Goal: Task Accomplishment & Management: Manage account settings

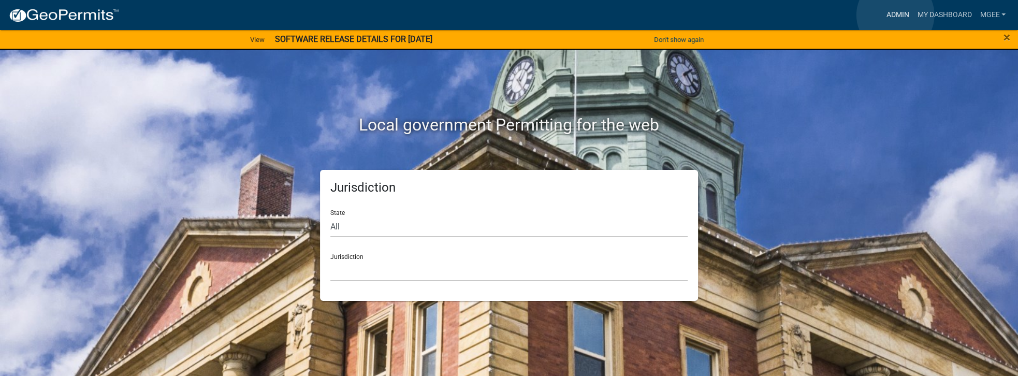
click at [895, 15] on link "Admin" at bounding box center [897, 15] width 31 height 20
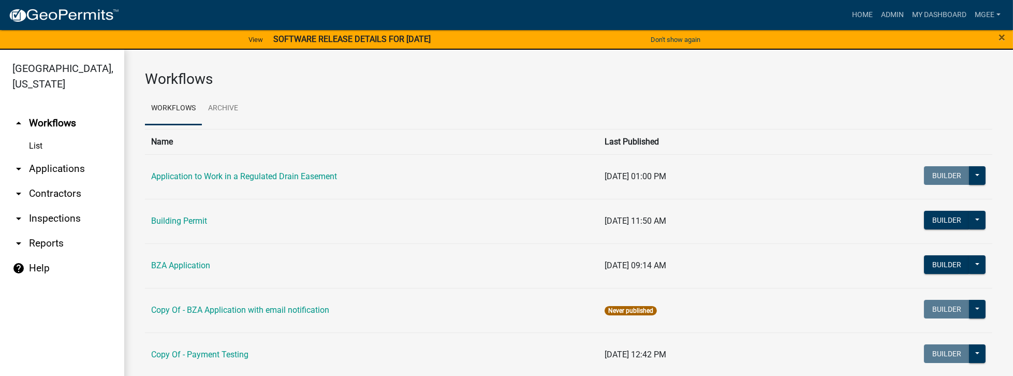
click at [86, 156] on link "arrow_drop_down Applications" at bounding box center [62, 168] width 124 height 25
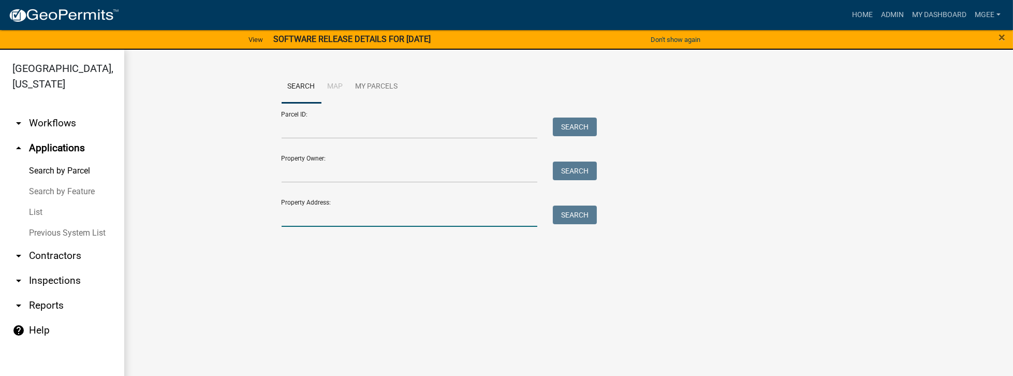
click at [306, 214] on input "Property Address:" at bounding box center [410, 216] width 256 height 21
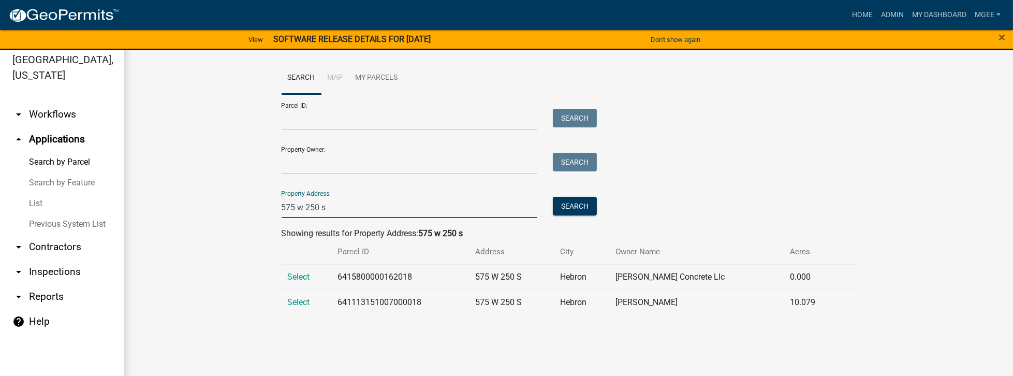
scroll to position [12, 0]
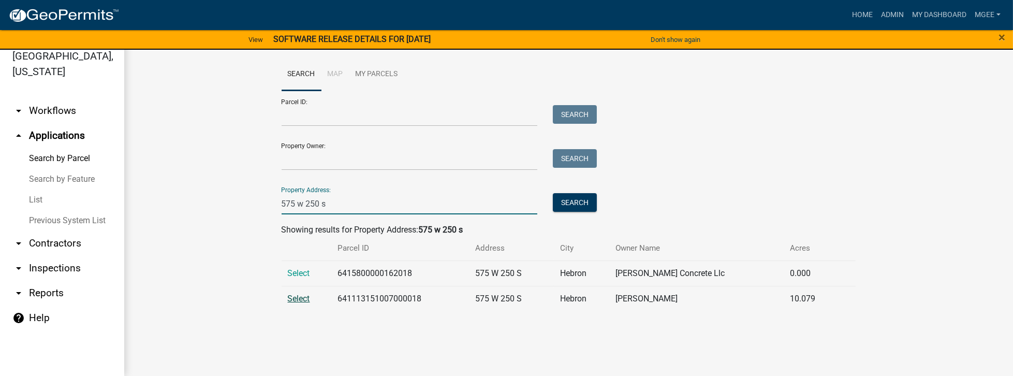
type input "575 w 250 s"
click at [289, 301] on span "Select" at bounding box center [299, 299] width 22 height 10
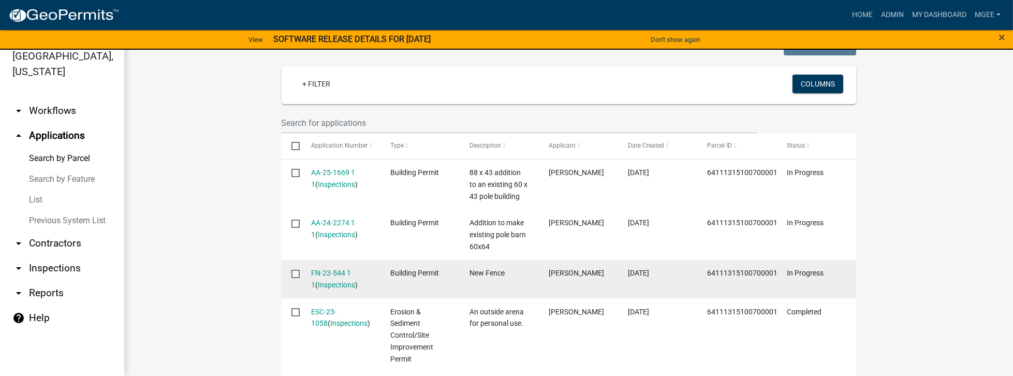
scroll to position [296, 0]
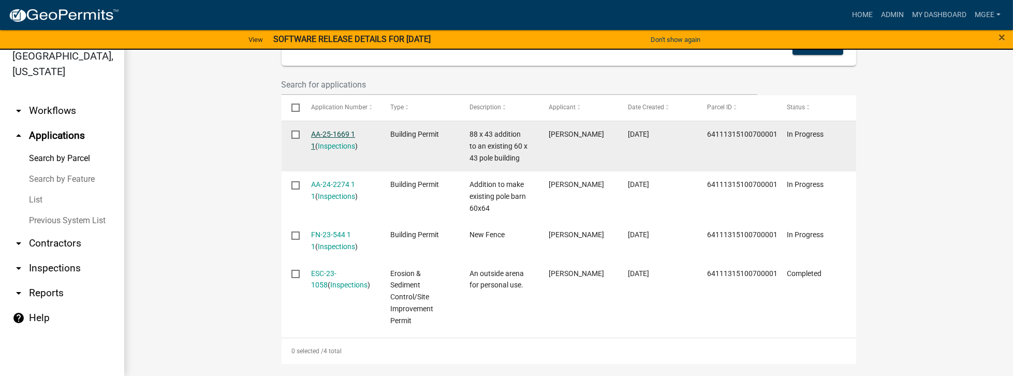
click at [338, 134] on link "AA-25-1669 1 1" at bounding box center [333, 140] width 44 height 20
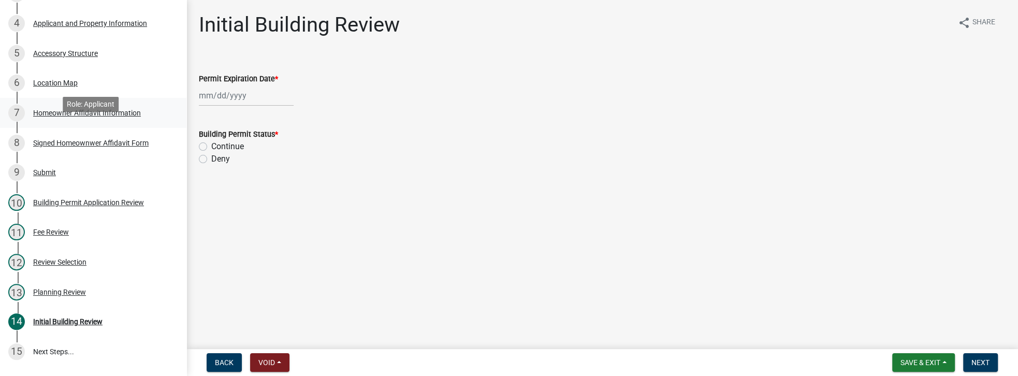
scroll to position [207, 0]
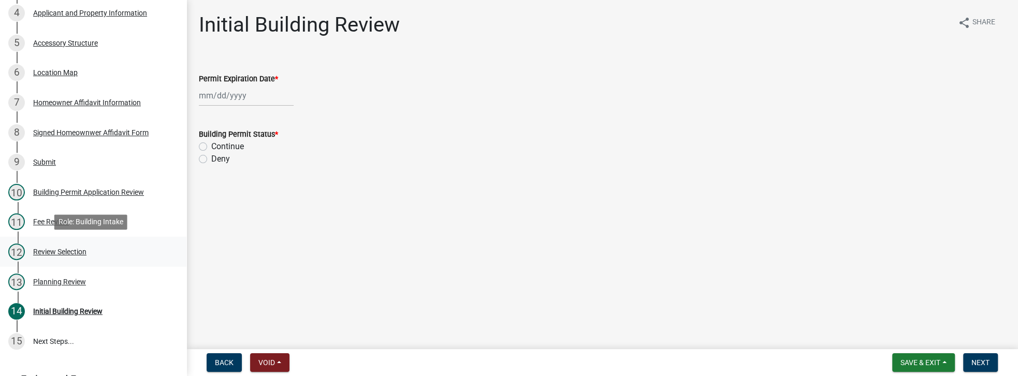
click at [60, 251] on div "Review Selection" at bounding box center [59, 251] width 53 height 7
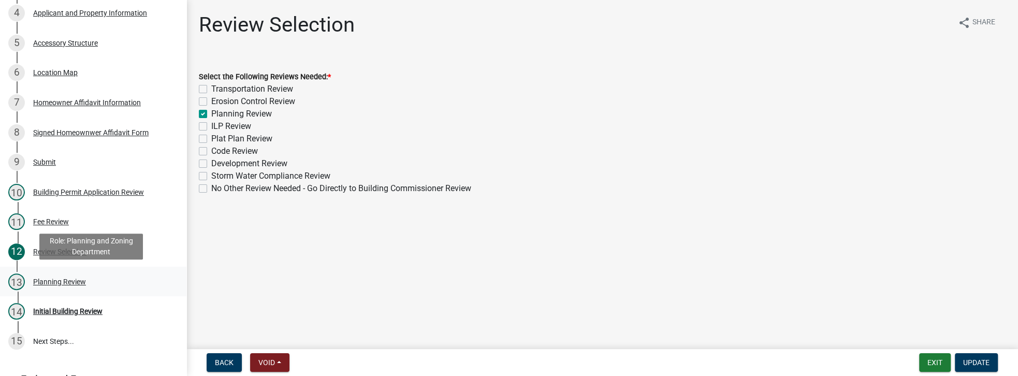
click at [54, 278] on div "Planning Review" at bounding box center [59, 281] width 53 height 7
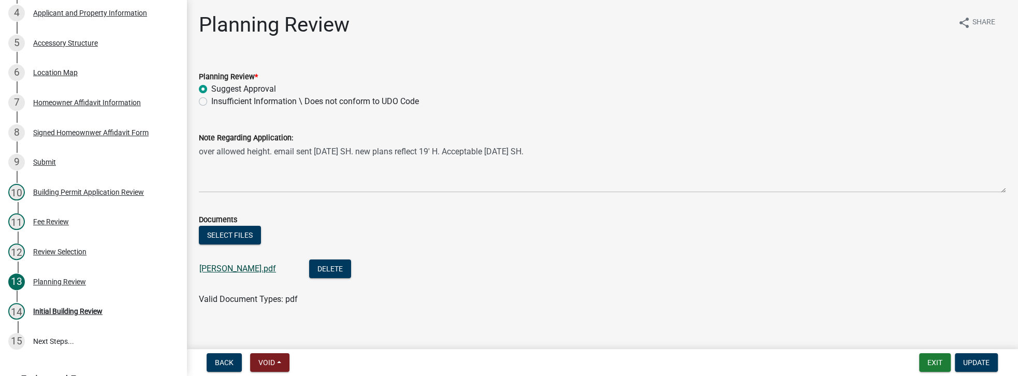
click at [212, 269] on link "Campos.pdf" at bounding box center [237, 269] width 77 height 10
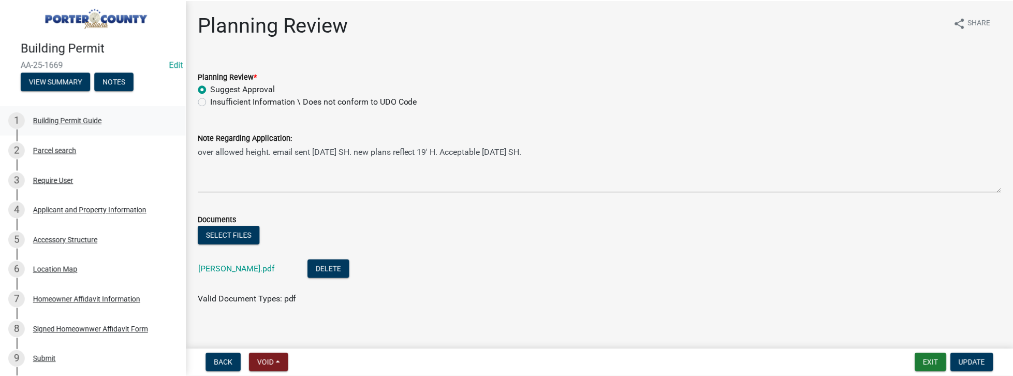
scroll to position [0, 0]
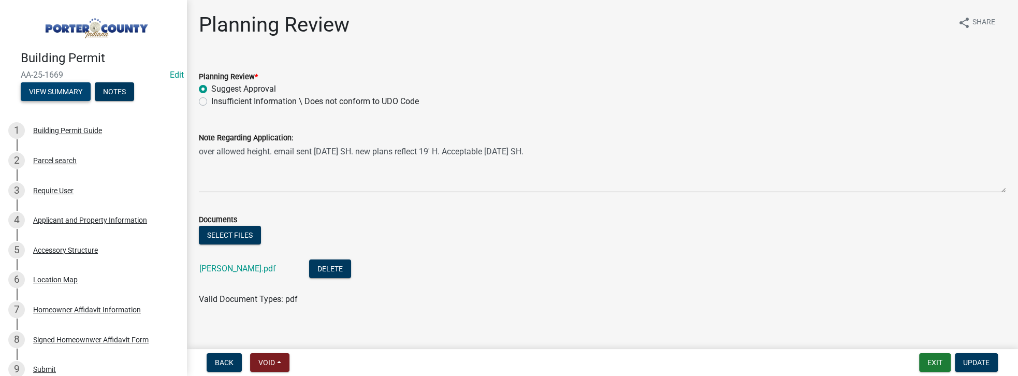
click at [50, 85] on button "View Summary" at bounding box center [56, 91] width 70 height 19
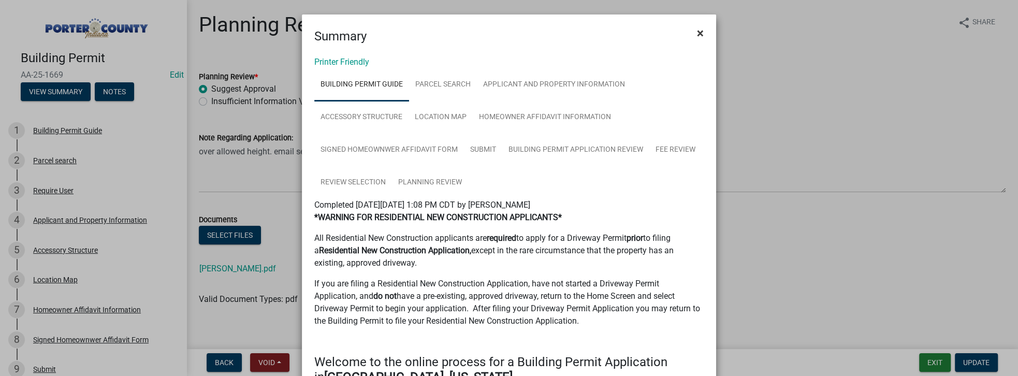
click at [699, 33] on span "×" at bounding box center [700, 33] width 7 height 14
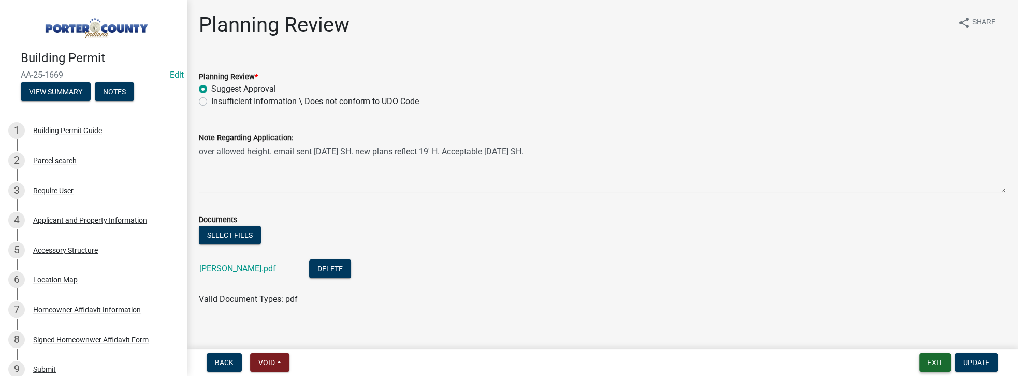
click at [930, 366] on button "Exit" at bounding box center [935, 362] width 32 height 19
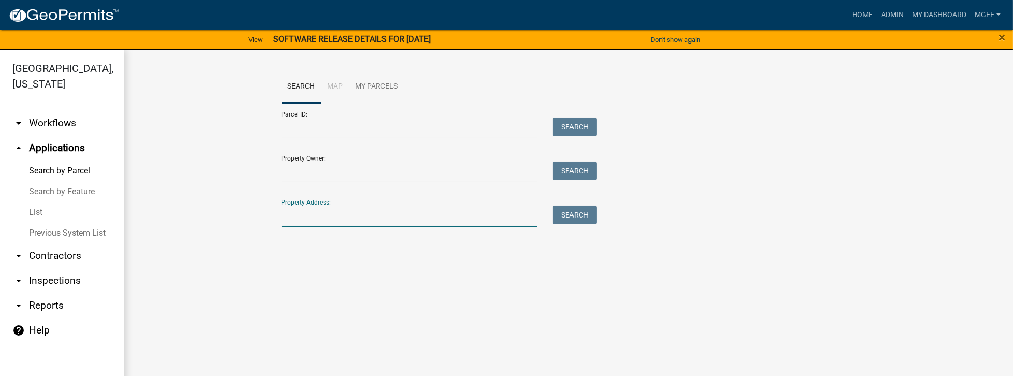
click at [307, 216] on input "Property Address:" at bounding box center [410, 216] width 256 height 21
type input "147 w 200 s"
click at [570, 215] on button "Search" at bounding box center [575, 215] width 44 height 19
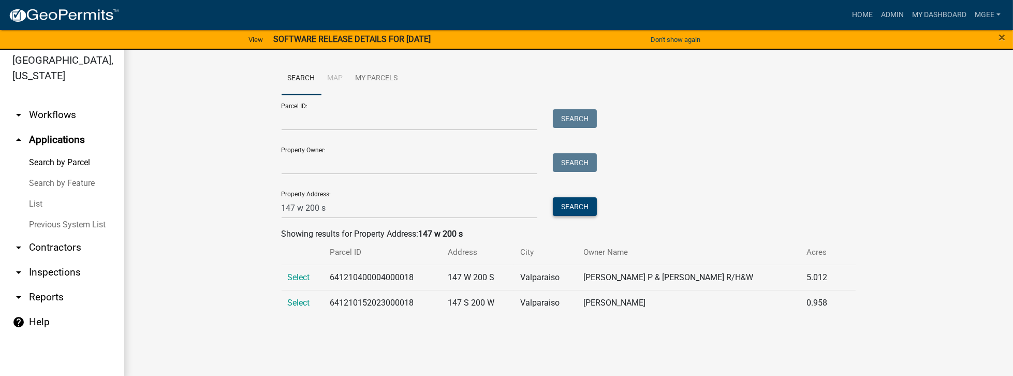
scroll to position [12, 0]
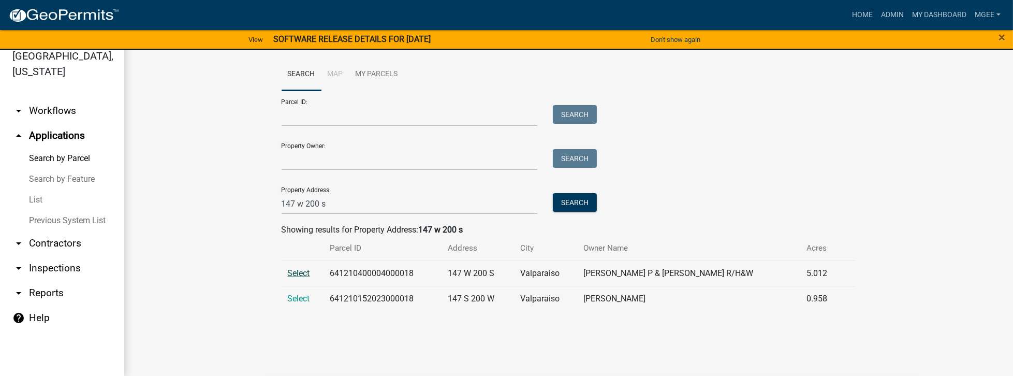
click at [300, 273] on span "Select" at bounding box center [299, 273] width 22 height 10
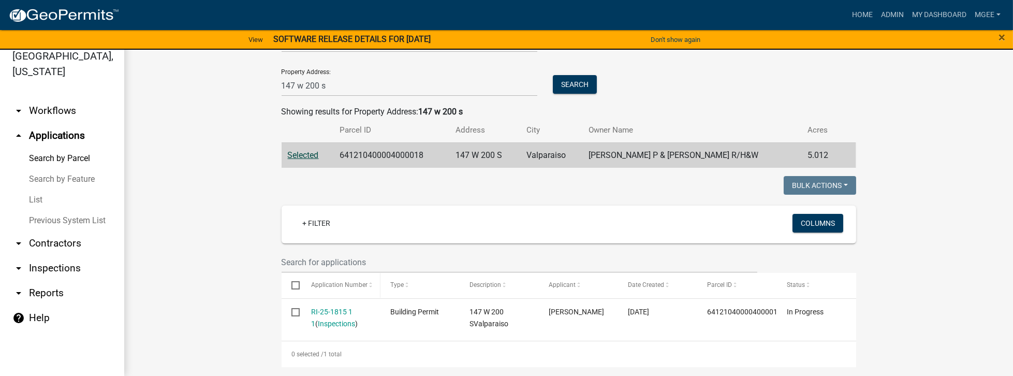
scroll to position [177, 0]
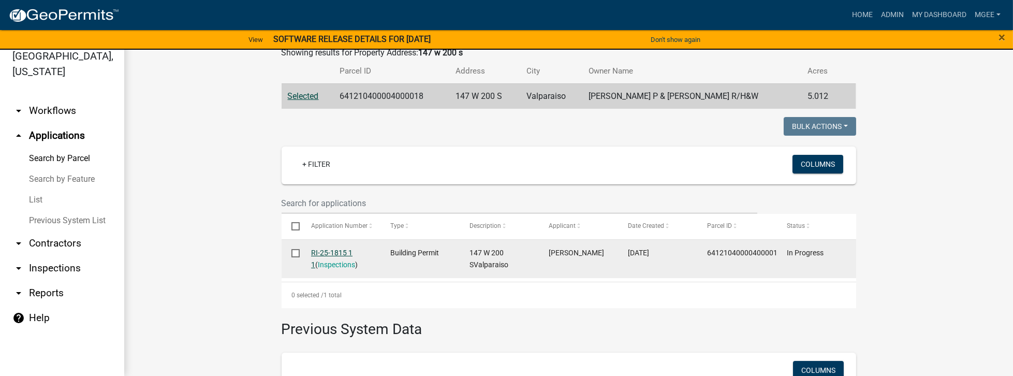
click at [328, 252] on link "RI-25-1815 1 1" at bounding box center [331, 259] width 41 height 20
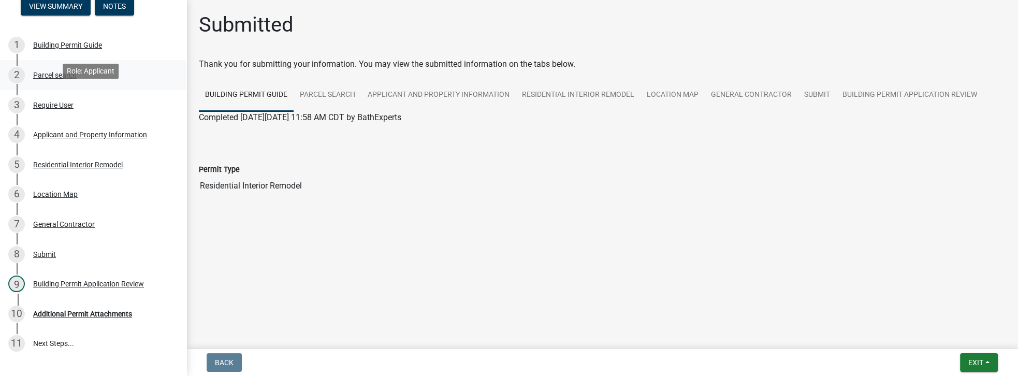
scroll to position [140, 0]
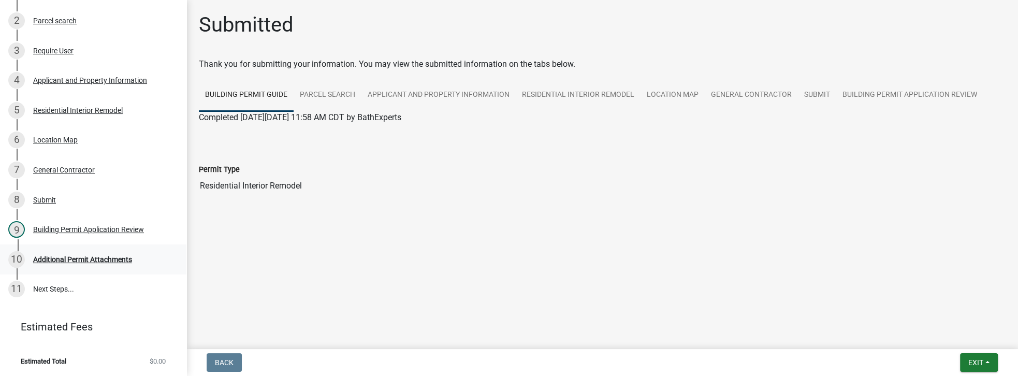
click at [98, 260] on div "Additional Permit Attachments" at bounding box center [82, 259] width 99 height 7
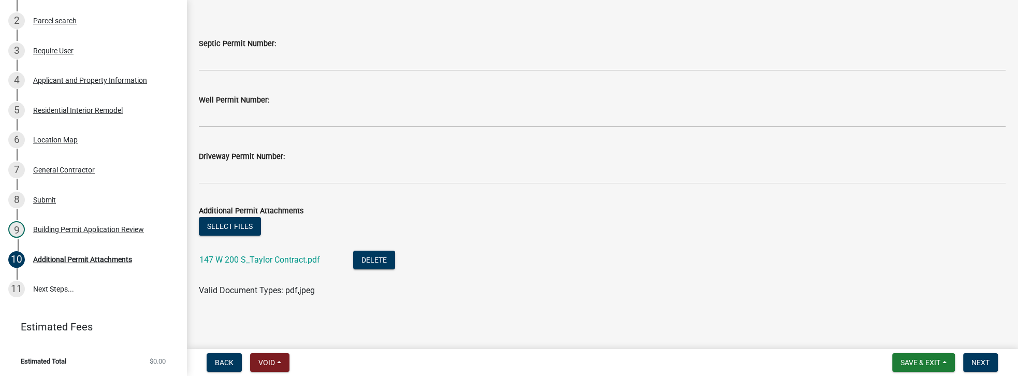
scroll to position [36, 0]
click at [256, 259] on link "147 W 200 S_Taylor Contract.pdf" at bounding box center [259, 259] width 121 height 10
click at [72, 228] on div "Building Permit Application Review" at bounding box center [88, 229] width 111 height 7
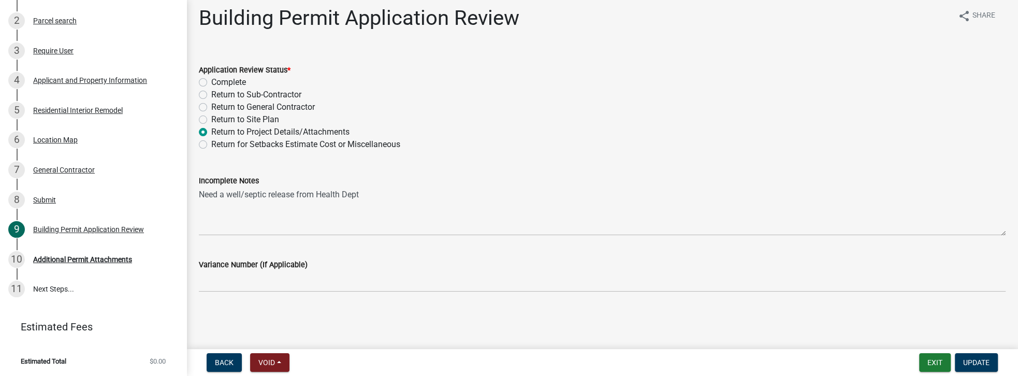
scroll to position [10, 0]
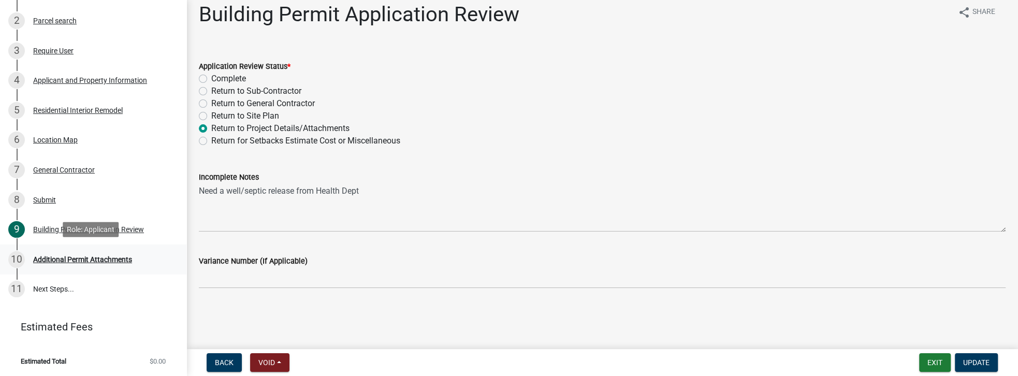
drag, startPoint x: 96, startPoint y: 256, endPoint x: 147, endPoint y: 247, distance: 52.0
click at [96, 256] on div "Additional Permit Attachments" at bounding box center [82, 259] width 99 height 7
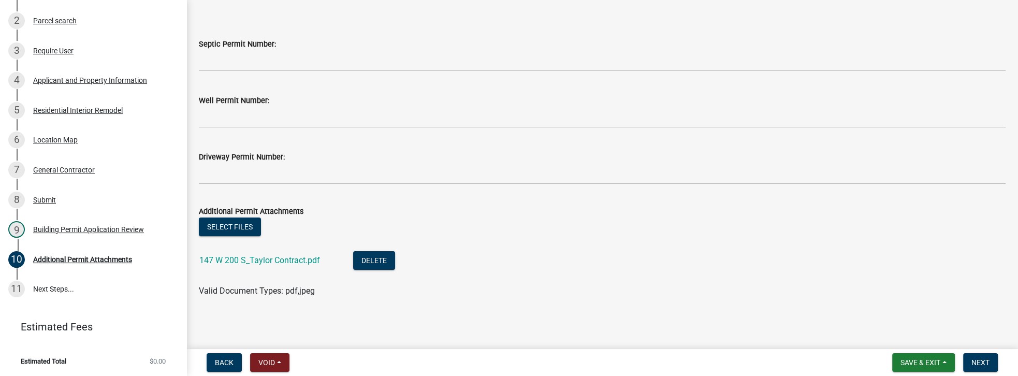
scroll to position [36, 0]
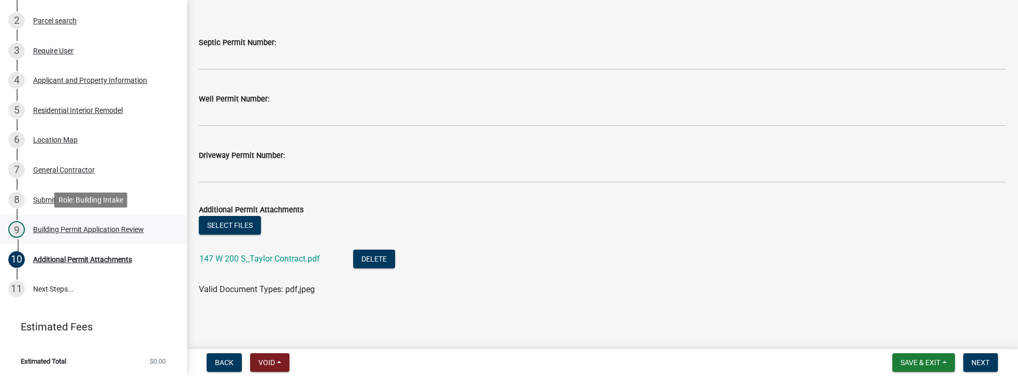
click at [88, 226] on div "Building Permit Application Review" at bounding box center [88, 229] width 111 height 7
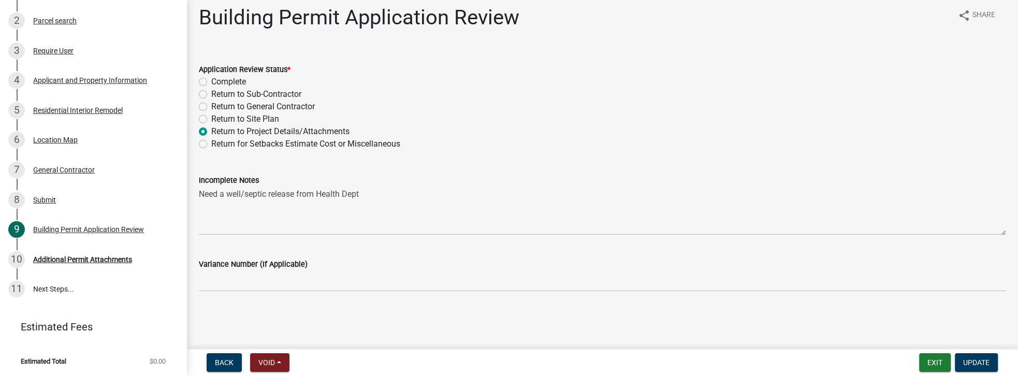
scroll to position [10, 0]
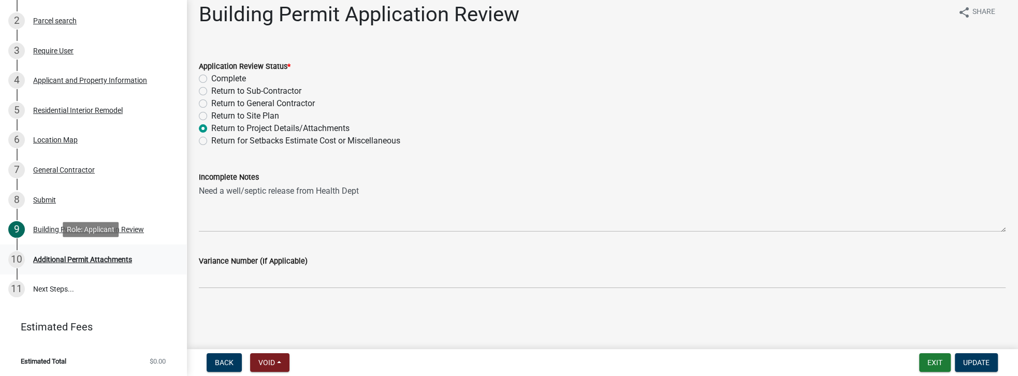
drag, startPoint x: 124, startPoint y: 257, endPoint x: 150, endPoint y: 256, distance: 25.9
click at [124, 257] on div "Additional Permit Attachments" at bounding box center [82, 259] width 99 height 7
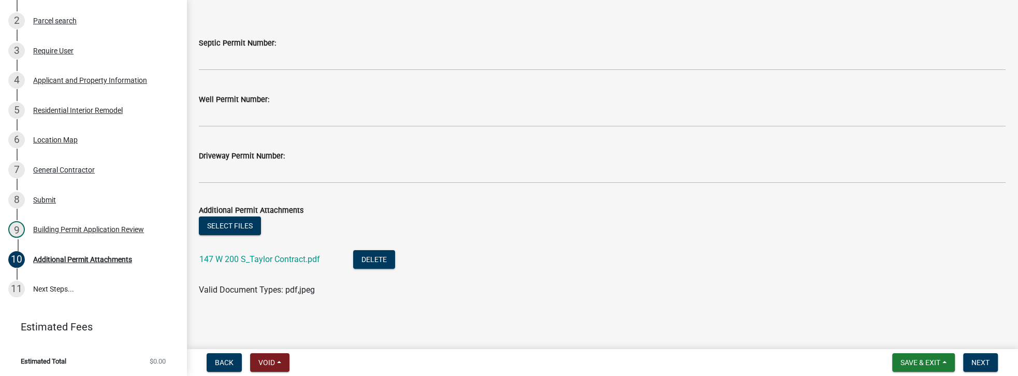
scroll to position [36, 0]
click at [278, 261] on link "147 W 200 S_Taylor Contract.pdf" at bounding box center [259, 259] width 121 height 10
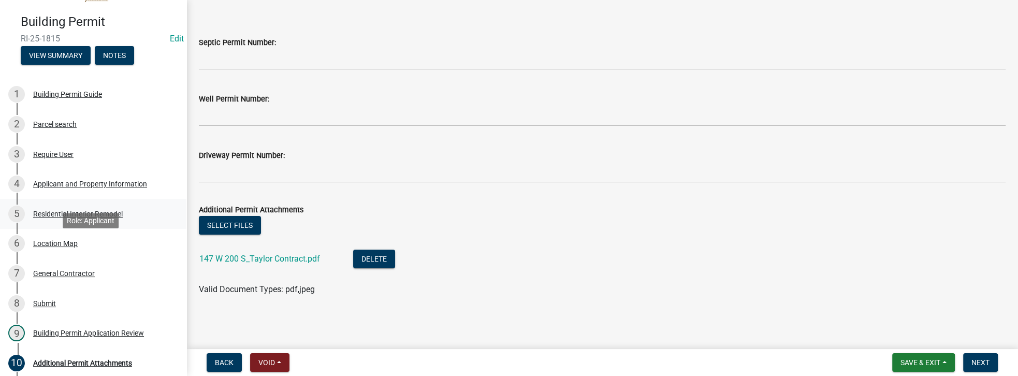
scroll to position [0, 0]
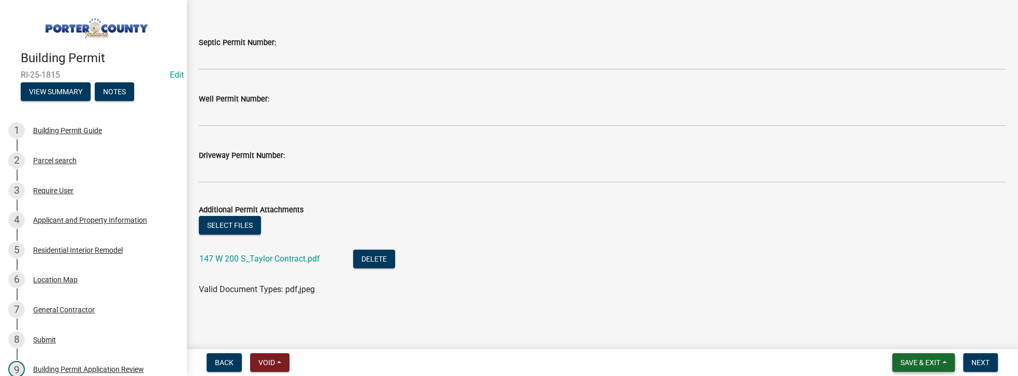
click at [914, 365] on span "Save & Exit" at bounding box center [920, 362] width 40 height 8
click at [885, 332] on button "Save & Exit" at bounding box center [913, 335] width 83 height 25
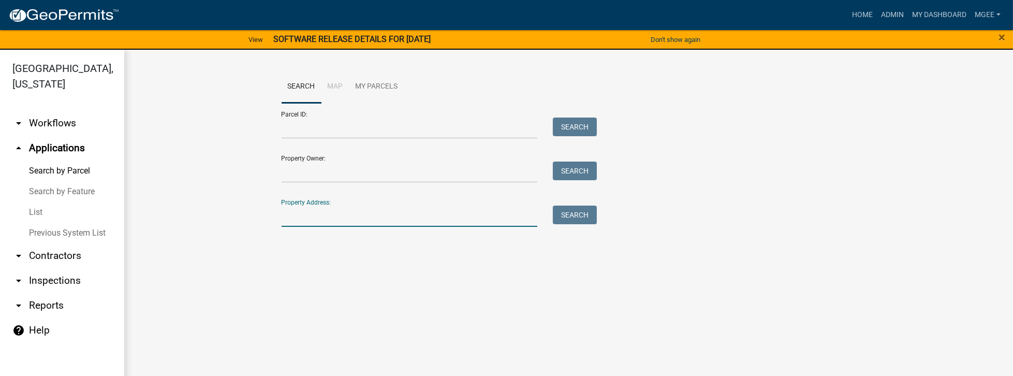
click at [354, 216] on input "Property Address:" at bounding box center [410, 216] width 256 height 21
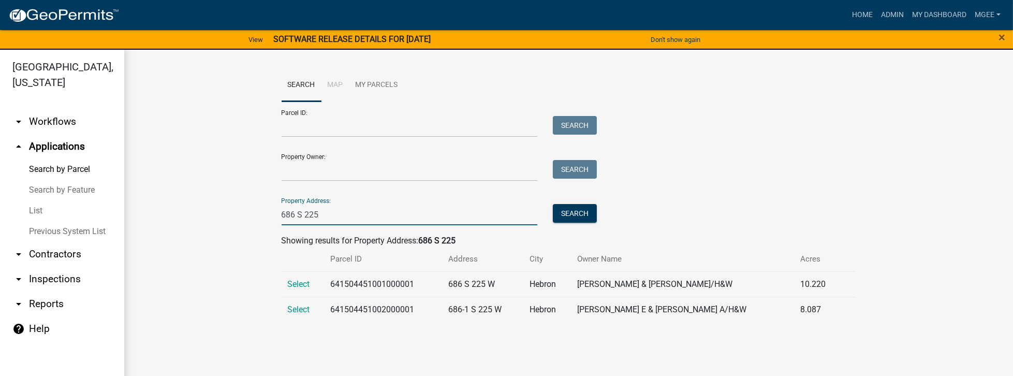
scroll to position [12, 0]
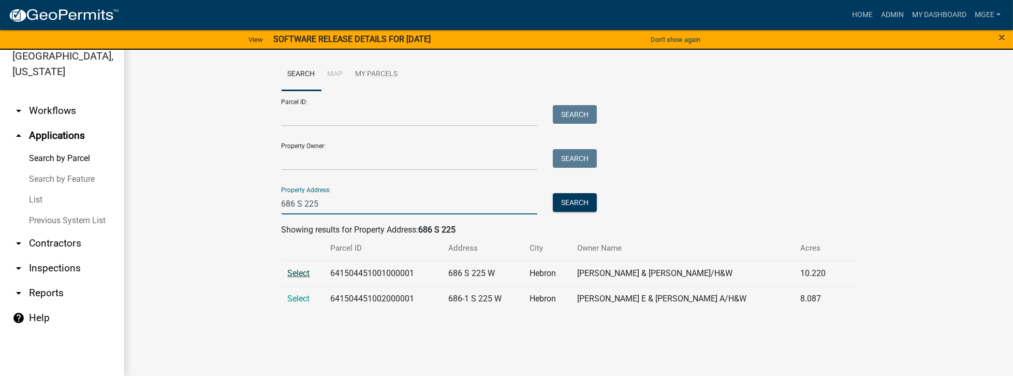
type input "686 S 225"
click at [301, 275] on span "Select" at bounding box center [299, 273] width 22 height 10
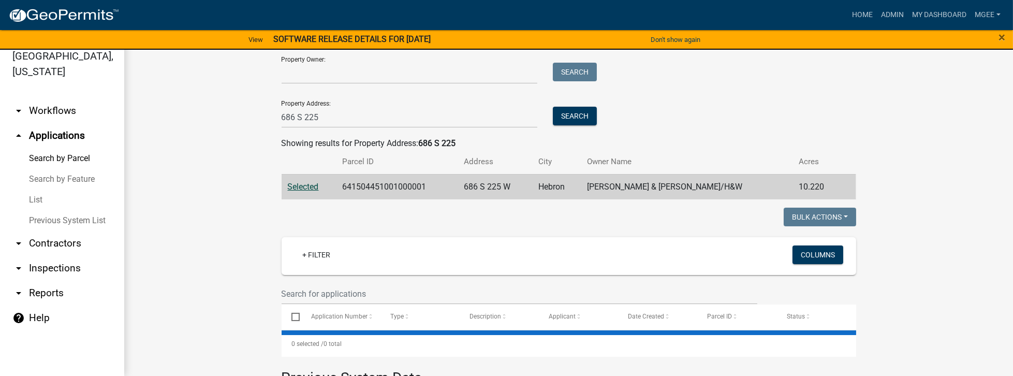
scroll to position [177, 0]
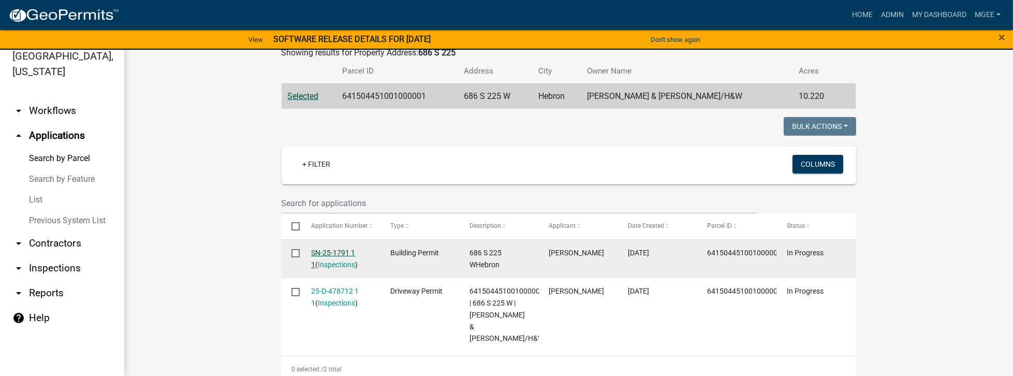
click at [331, 251] on link "SN-25-1791 1 1" at bounding box center [333, 259] width 44 height 20
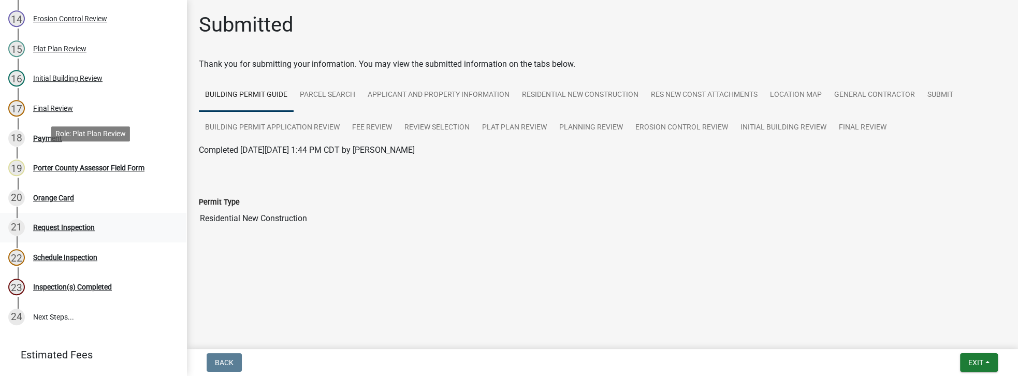
scroll to position [551, 0]
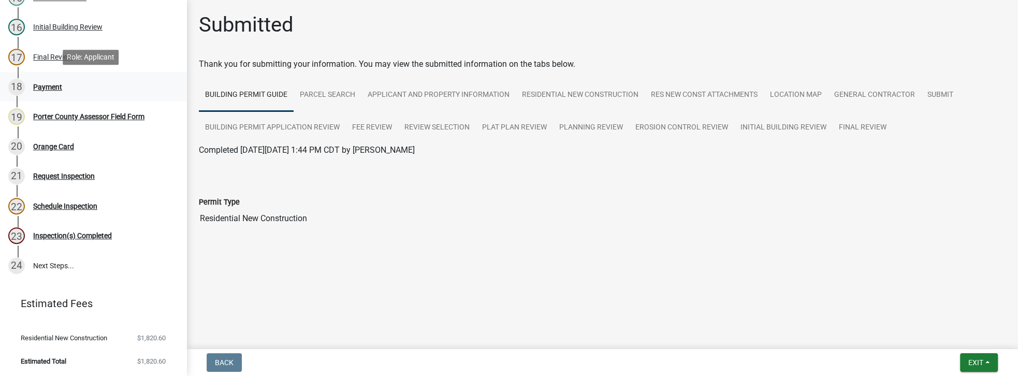
click at [59, 85] on div "Payment" at bounding box center [47, 86] width 29 height 7
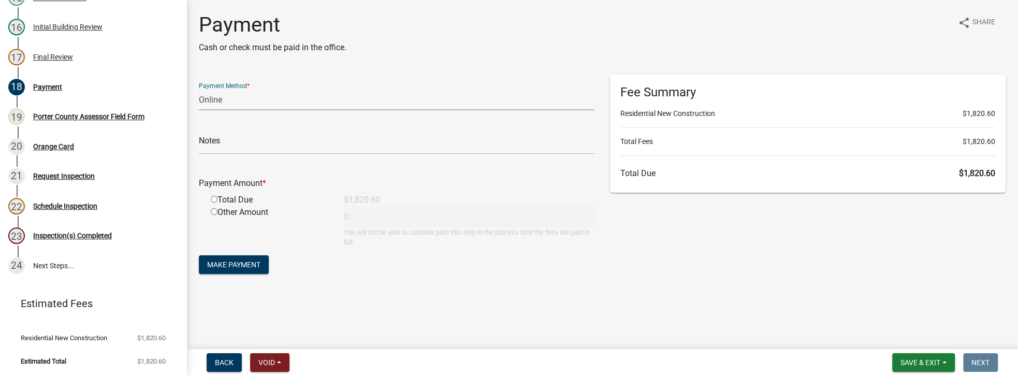
click at [208, 98] on select "Credit Card POS Check Cash Online" at bounding box center [397, 99] width 396 height 21
select select "2: 1"
click at [199, 89] on select "Credit Card POS Check Cash Online" at bounding box center [397, 99] width 396 height 21
click at [206, 137] on input "text" at bounding box center [397, 143] width 396 height 21
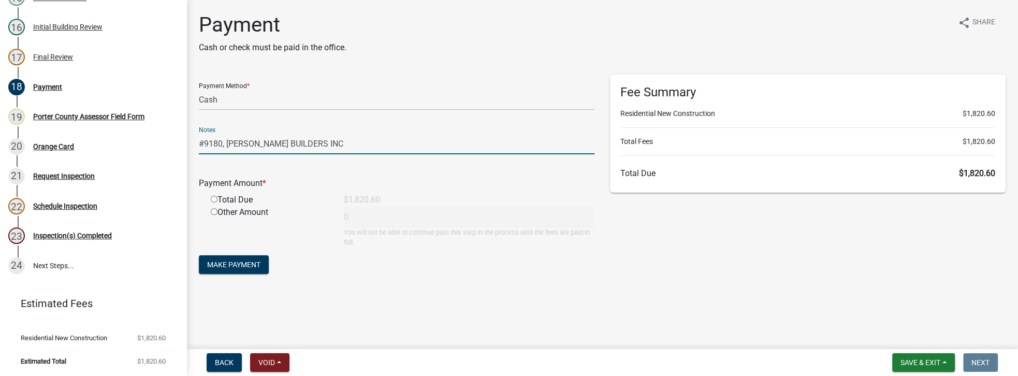
type input "#9180, [PERSON_NAME] BUILDERS INC"
click at [214, 203] on div "Total Due" at bounding box center [269, 200] width 133 height 12
click at [216, 202] on input "radio" at bounding box center [214, 199] width 7 height 7
radio input "true"
type input "1820.6"
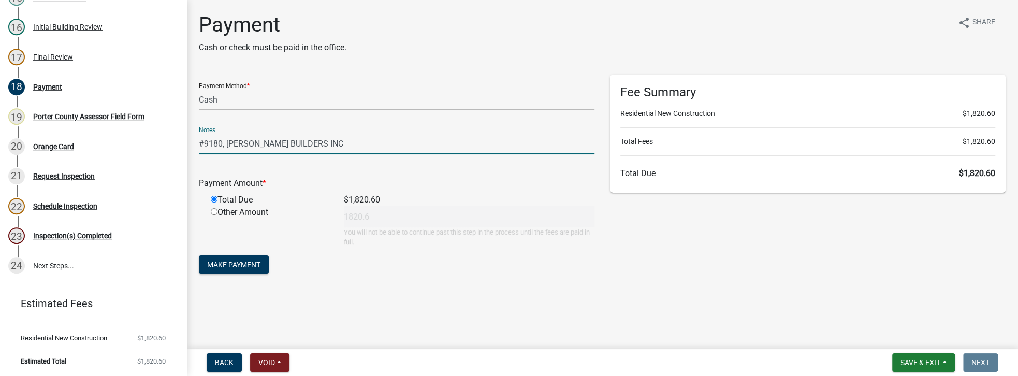
drag, startPoint x: 330, startPoint y: 139, endPoint x: 182, endPoint y: 142, distance: 147.6
click at [182, 142] on div "Building Permit SN-25-1791 Edit View Summary Notes 1 Building Permit Guide 2 Pa…" at bounding box center [509, 188] width 1018 height 376
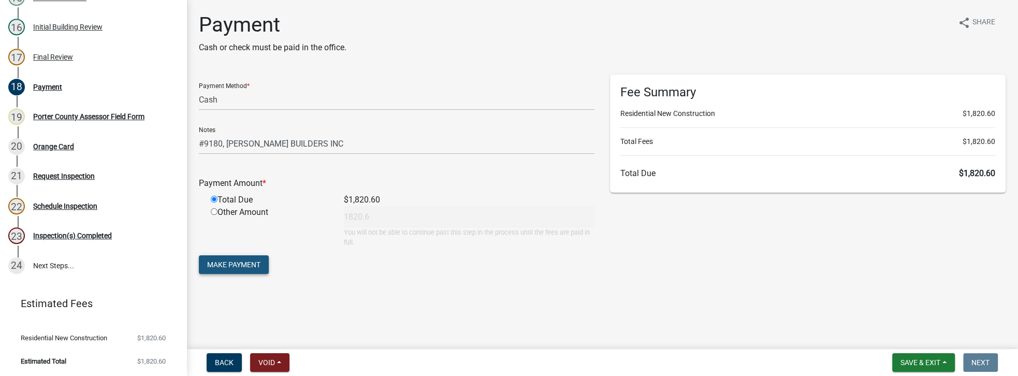
click at [236, 263] on span "Make Payment" at bounding box center [233, 264] width 53 height 8
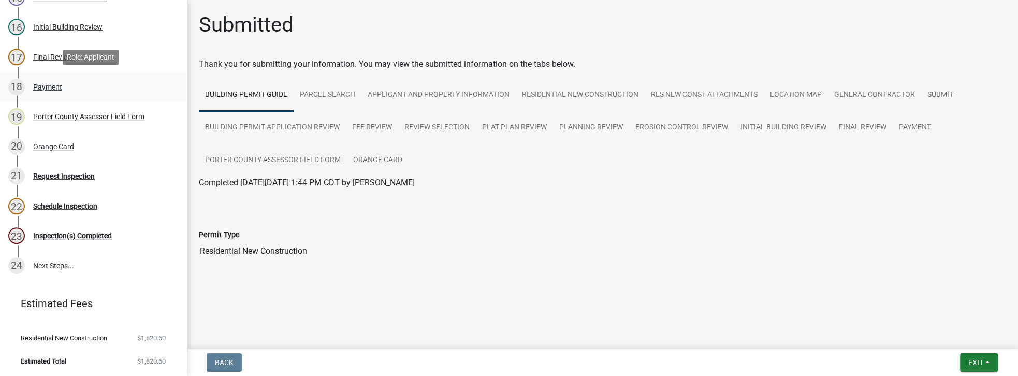
drag, startPoint x: 56, startPoint y: 88, endPoint x: 123, endPoint y: 91, distance: 66.4
click at [56, 88] on div "Payment" at bounding box center [47, 86] width 29 height 7
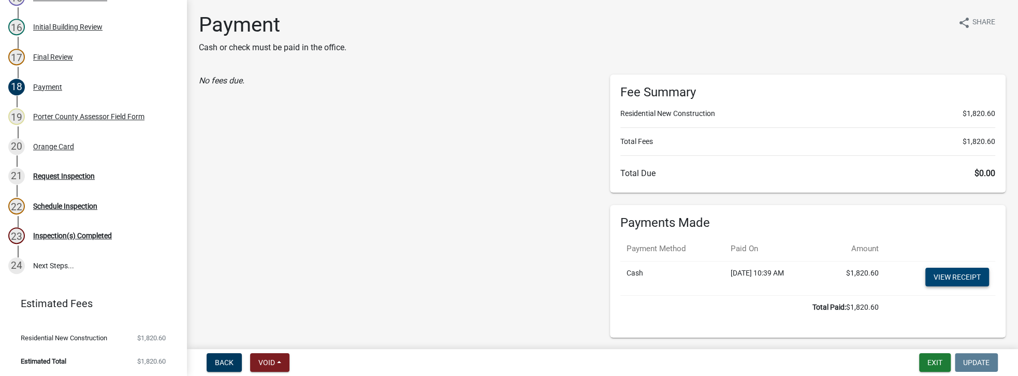
click at [949, 280] on link "View receipt" at bounding box center [957, 277] width 64 height 19
click at [61, 147] on div "Orange Card" at bounding box center [53, 146] width 41 height 7
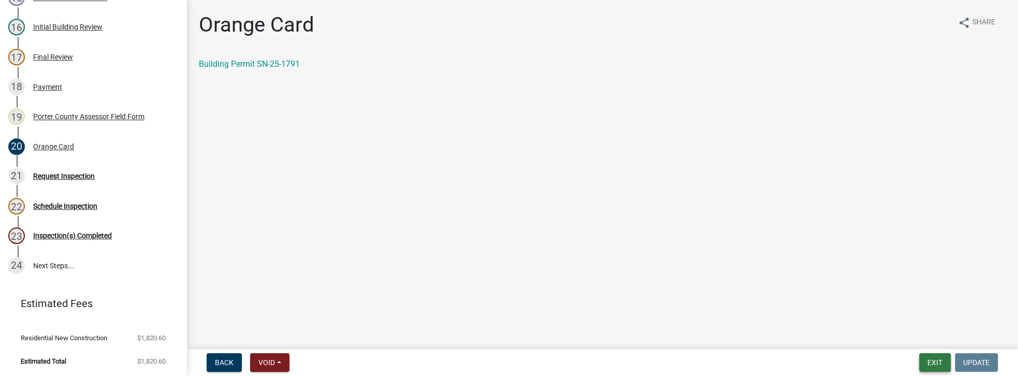
click at [926, 358] on button "Exit" at bounding box center [935, 362] width 32 height 19
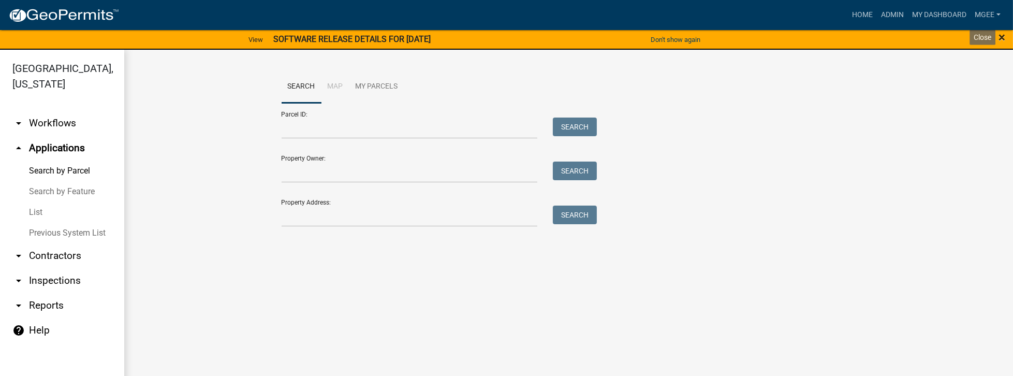
click at [1002, 37] on span "×" at bounding box center [1002, 37] width 7 height 14
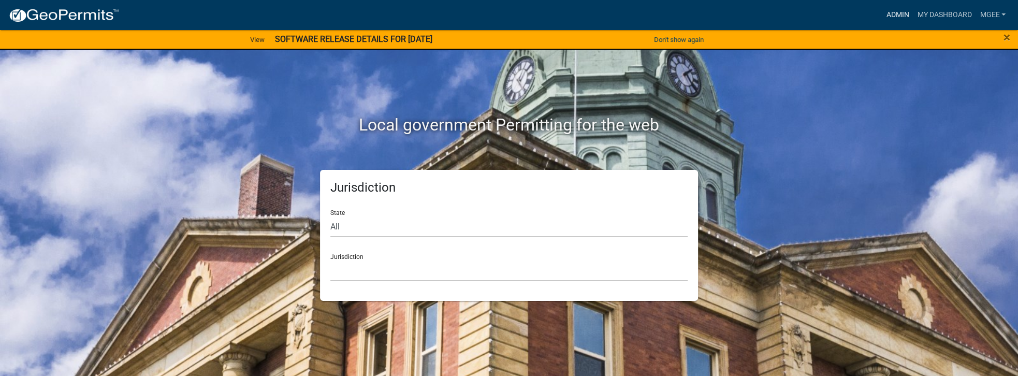
click at [895, 17] on link "Admin" at bounding box center [897, 15] width 31 height 20
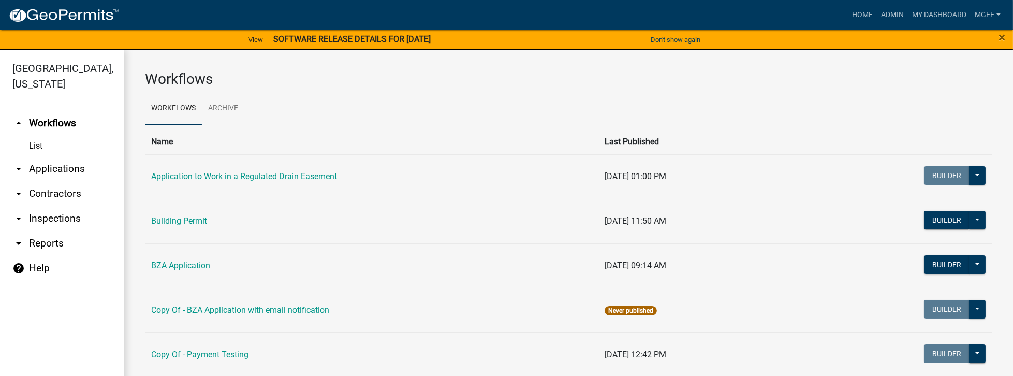
click at [47, 156] on link "arrow_drop_down Applications" at bounding box center [62, 168] width 124 height 25
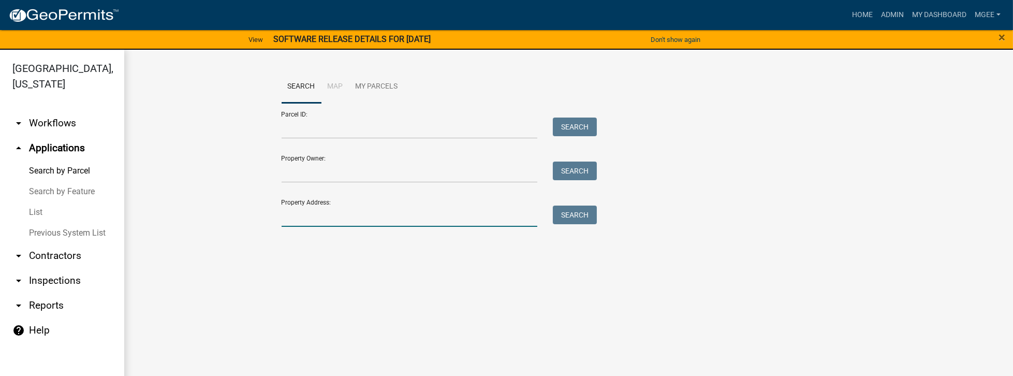
click at [295, 223] on input "Property Address:" at bounding box center [410, 216] width 256 height 21
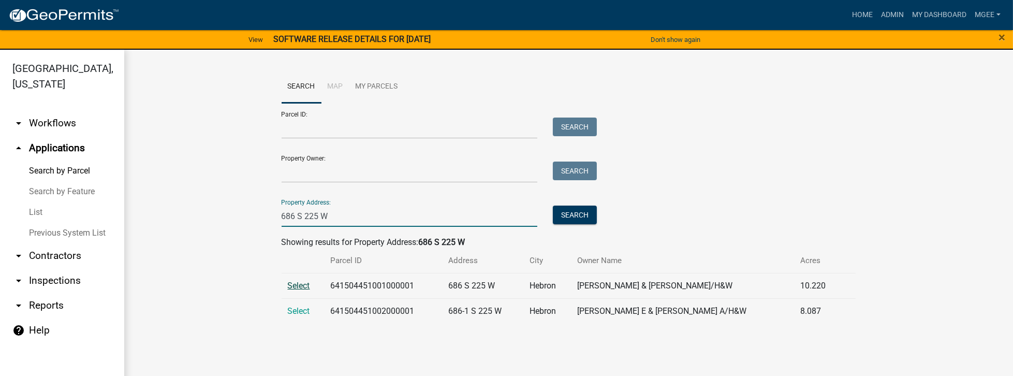
type input "686 S 225 W"
click at [307, 286] on span "Select" at bounding box center [299, 286] width 22 height 10
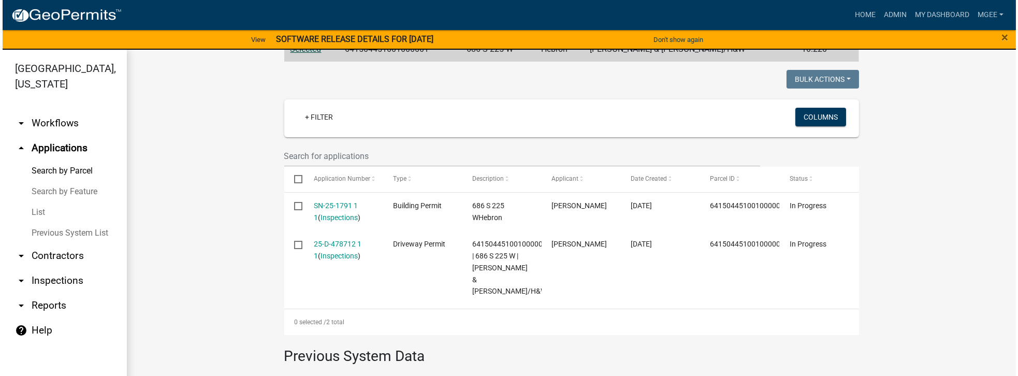
scroll to position [266, 0]
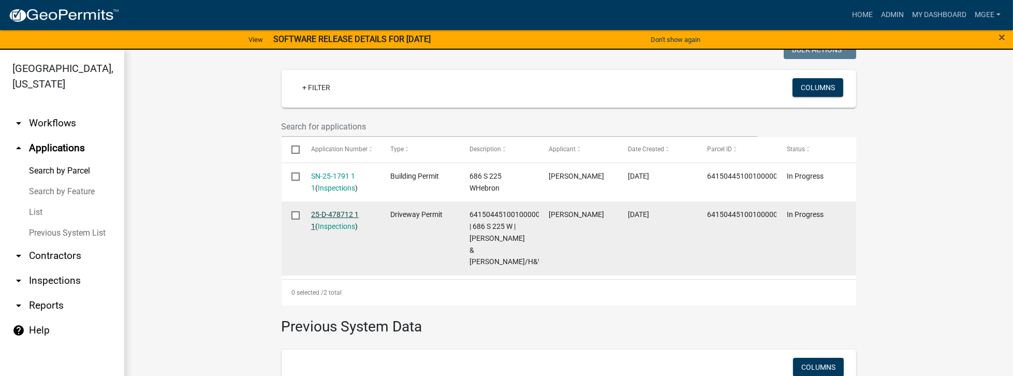
click at [330, 216] on link "25-D-478712 1 1" at bounding box center [335, 220] width 48 height 20
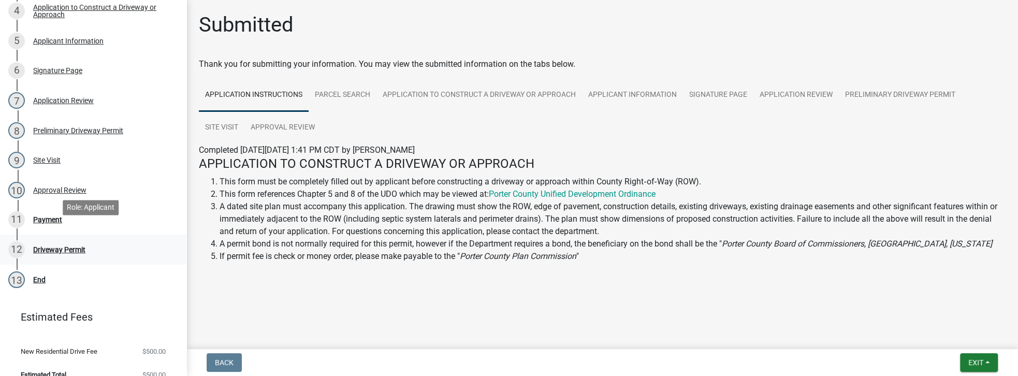
scroll to position [223, 0]
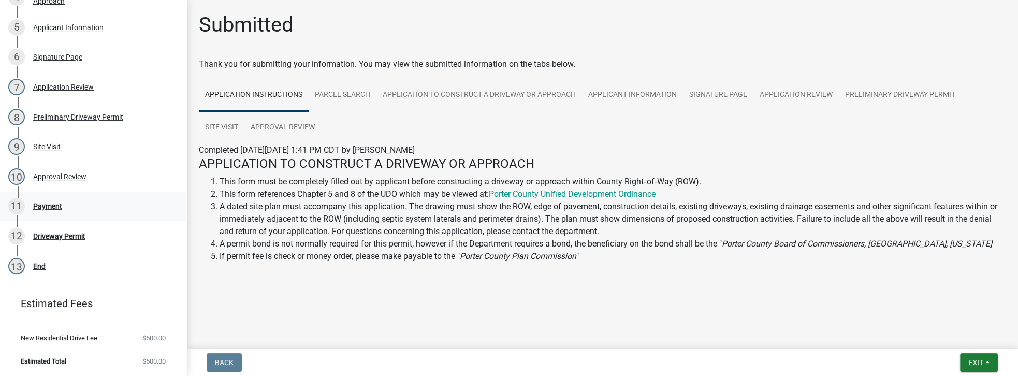
click at [54, 205] on div "Payment" at bounding box center [47, 205] width 29 height 7
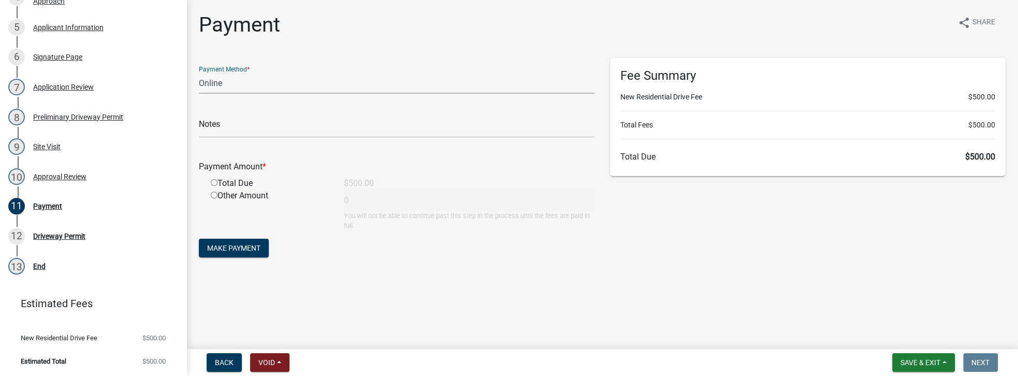
click at [225, 79] on select "Credit Card POS Check Cash Online" at bounding box center [397, 82] width 396 height 21
select select "1: 0"
click at [199, 72] on select "Credit Card POS Check Cash Online" at bounding box center [397, 82] width 396 height 21
click at [214, 130] on input "text" at bounding box center [397, 127] width 396 height 21
paste input "#9180, [PERSON_NAME] BUILDERS INC"
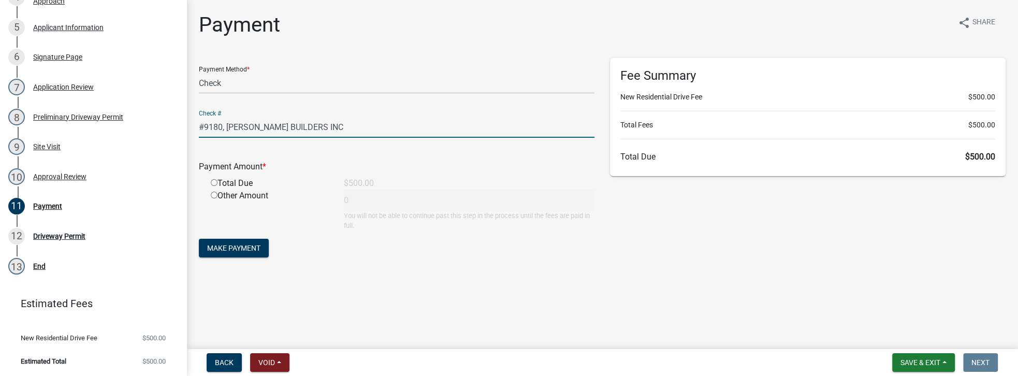
type input "#9180, [PERSON_NAME] BUILDERS INC"
click at [213, 181] on input "radio" at bounding box center [214, 182] width 7 height 7
radio input "true"
type input "500"
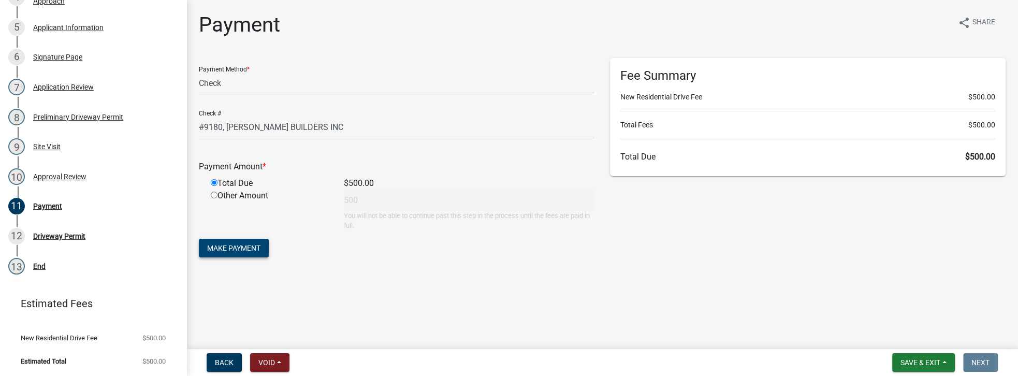
drag, startPoint x: 227, startPoint y: 245, endPoint x: 338, endPoint y: 254, distance: 110.6
click at [227, 245] on span "Make Payment" at bounding box center [233, 248] width 53 height 8
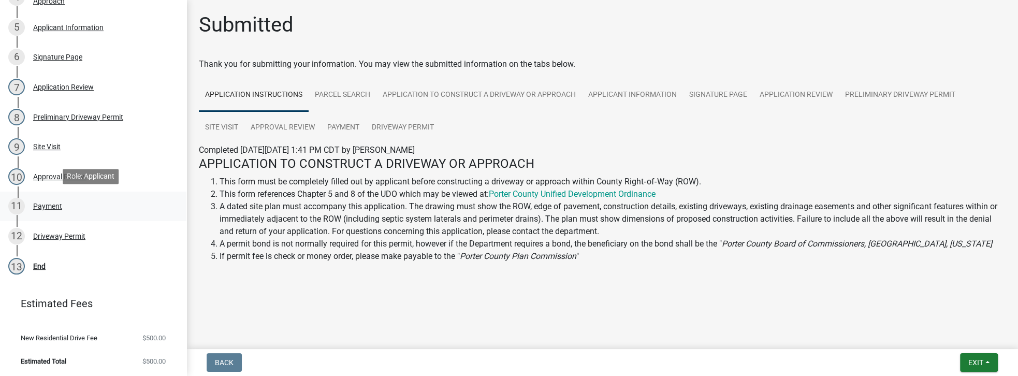
click at [42, 202] on div "Payment" at bounding box center [47, 205] width 29 height 7
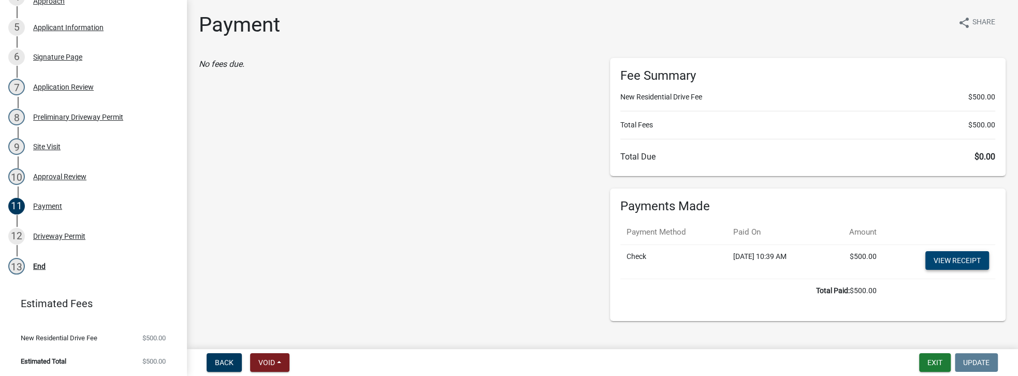
click at [965, 264] on link "View receipt" at bounding box center [957, 260] width 64 height 19
click at [936, 368] on button "Exit" at bounding box center [935, 362] width 32 height 19
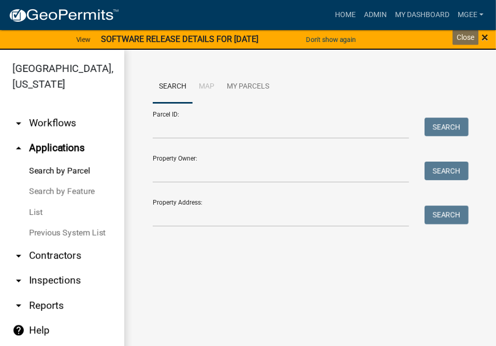
click at [484, 36] on span "×" at bounding box center [485, 37] width 7 height 14
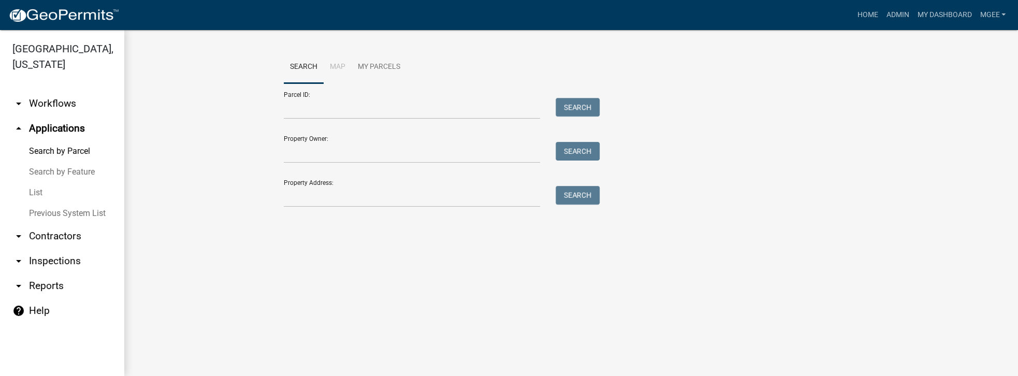
click at [40, 182] on link "List" at bounding box center [62, 192] width 124 height 21
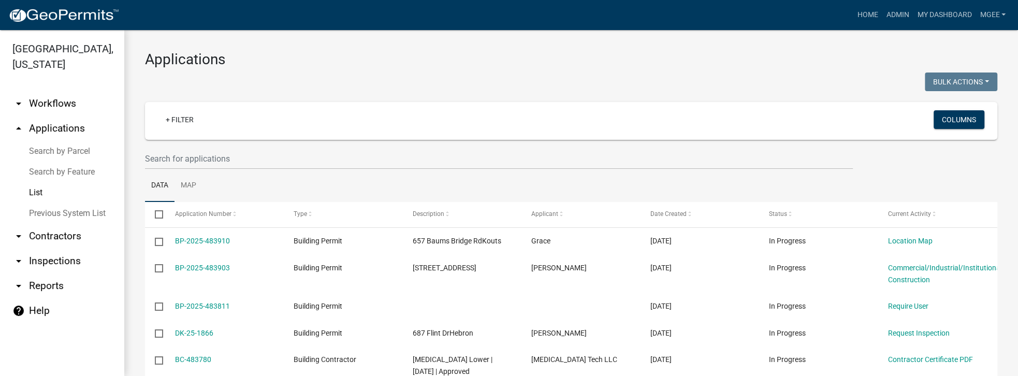
click at [40, 224] on link "arrow_drop_down Contractors" at bounding box center [62, 236] width 124 height 25
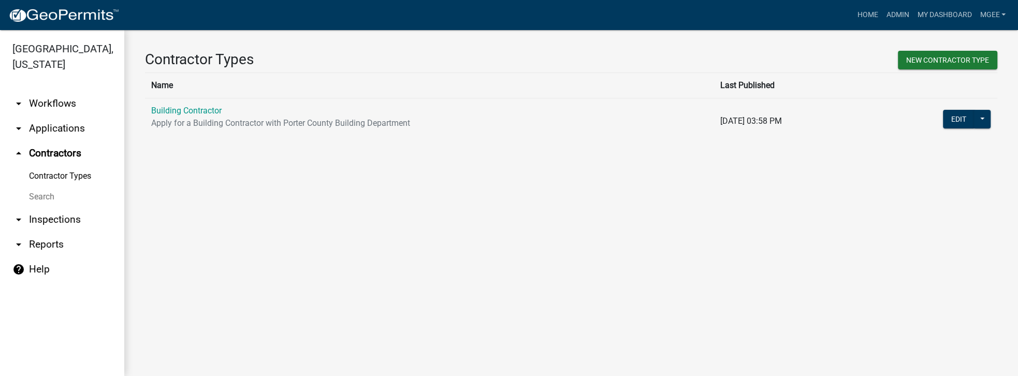
click at [38, 186] on link "Search" at bounding box center [62, 196] width 124 height 21
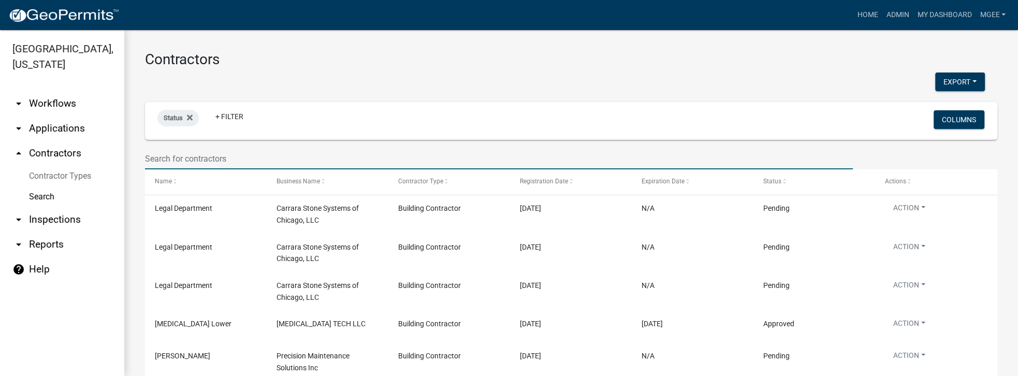
drag, startPoint x: 181, startPoint y: 148, endPoint x: 177, endPoint y: 154, distance: 7.5
click at [181, 149] on input "text" at bounding box center [499, 158] width 708 height 21
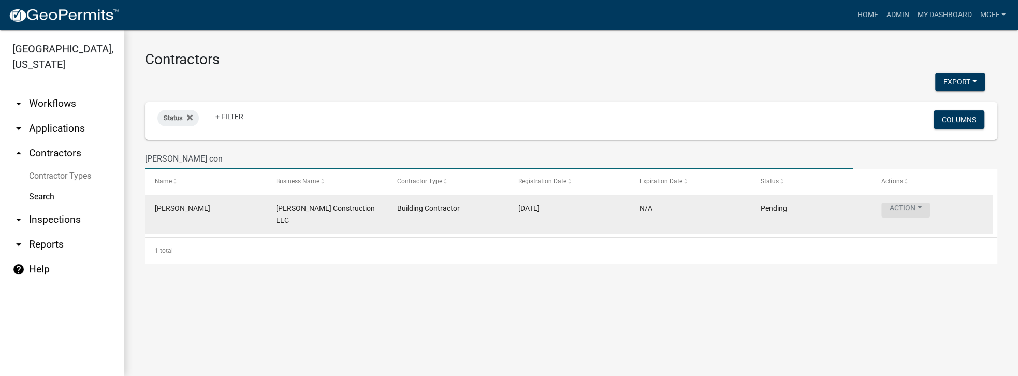
type input "[PERSON_NAME] con"
click at [911, 210] on button "Action" at bounding box center [905, 209] width 49 height 15
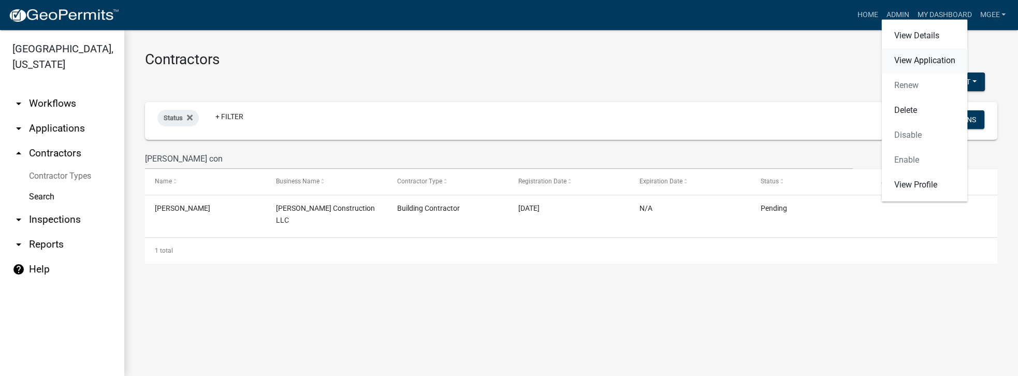
click at [927, 58] on link "View Application" at bounding box center [924, 60] width 86 height 25
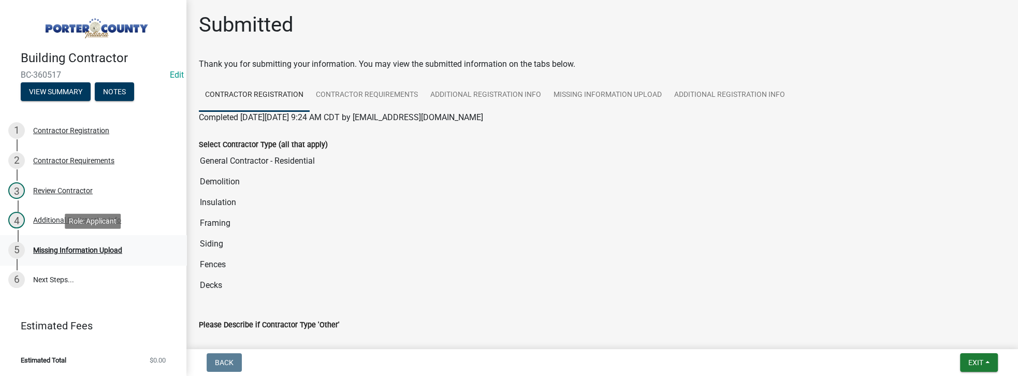
click at [100, 249] on div "Missing Information Upload" at bounding box center [77, 249] width 89 height 7
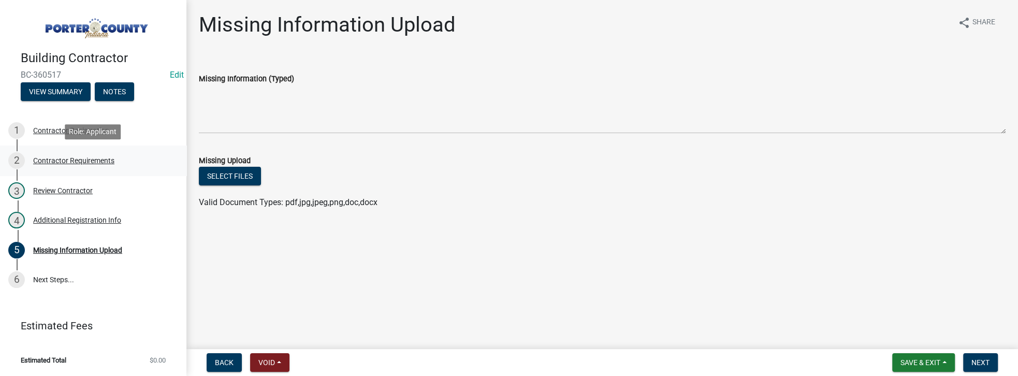
click at [104, 161] on div "Contractor Requirements" at bounding box center [73, 160] width 81 height 7
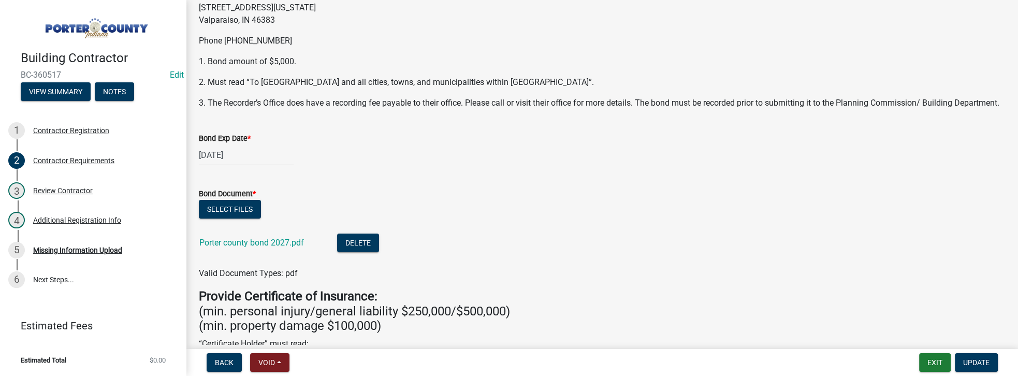
scroll to position [89, 0]
click at [237, 247] on link "Porter county bond 2027.pdf" at bounding box center [251, 242] width 105 height 10
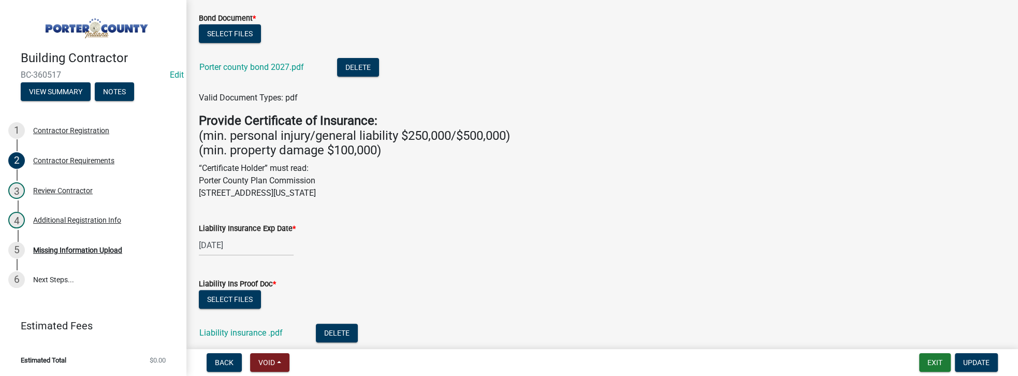
scroll to position [325, 0]
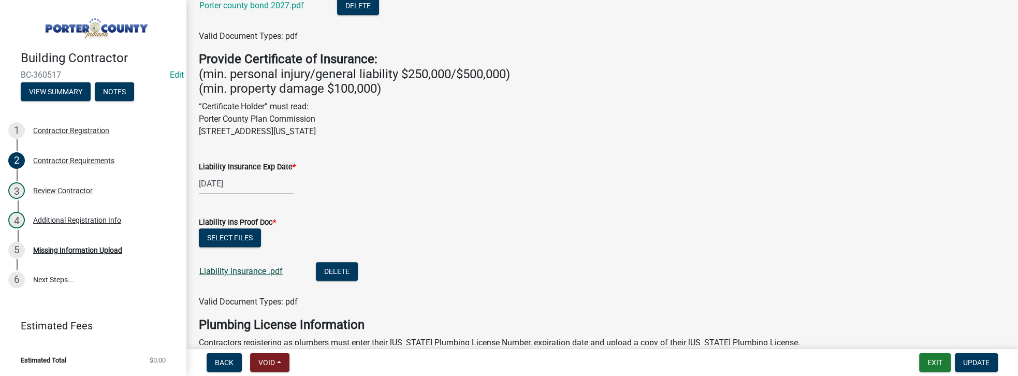
click at [252, 276] on link "Liability insurance .pdf" at bounding box center [240, 271] width 83 height 10
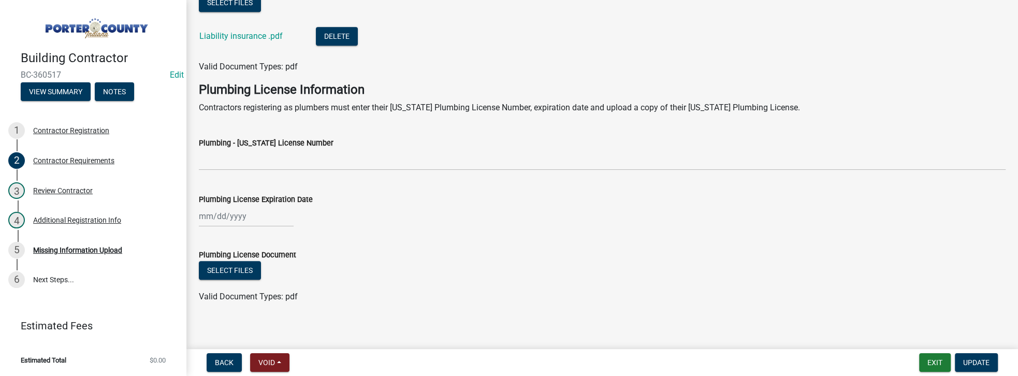
scroll to position [580, 0]
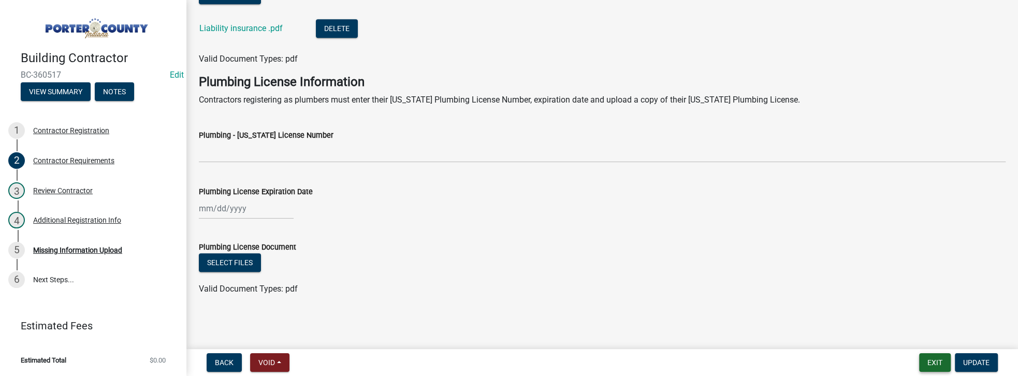
click at [934, 366] on button "Exit" at bounding box center [935, 362] width 32 height 19
